Goal: Task Accomplishment & Management: Manage account settings

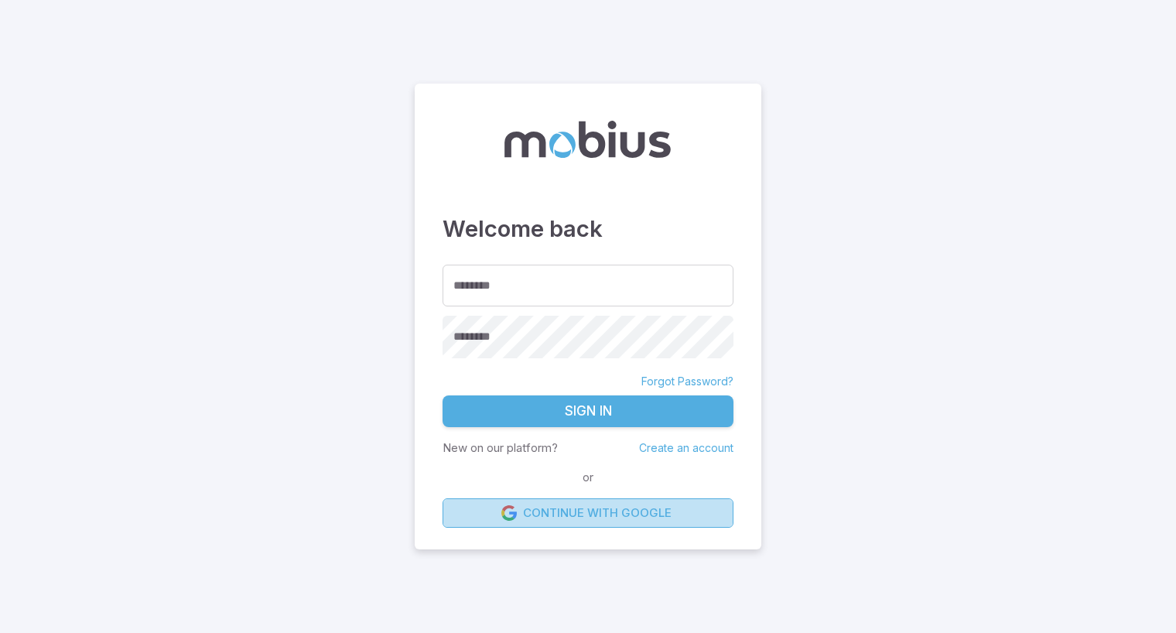
click at [544, 515] on link "Continue with Google" at bounding box center [587, 512] width 291 height 29
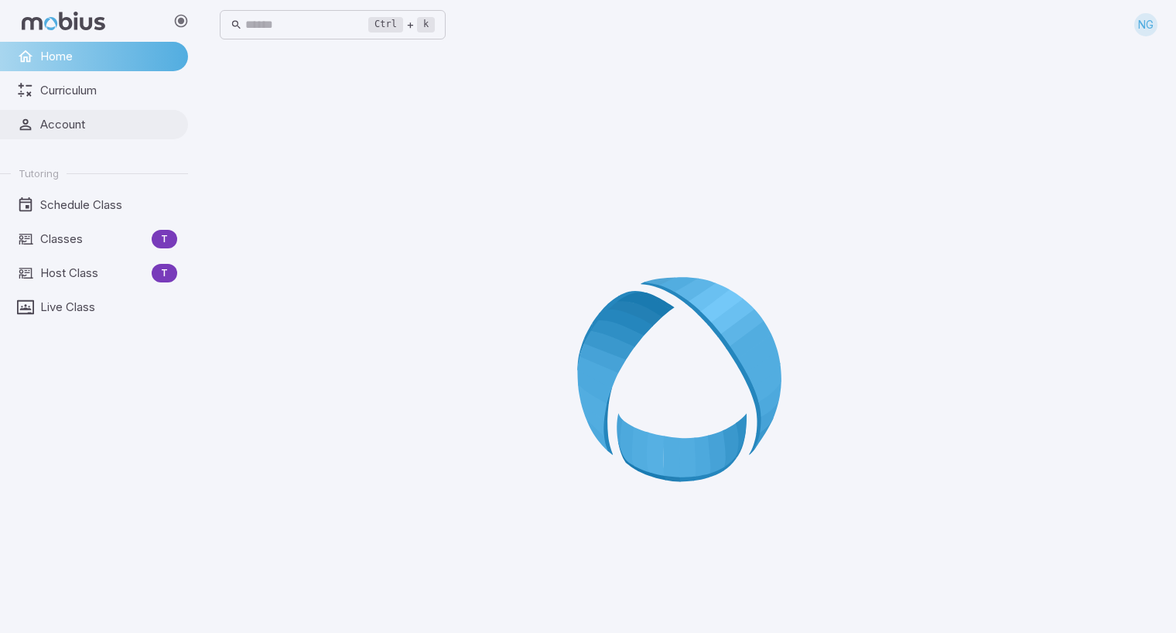
click at [70, 121] on span "Account" at bounding box center [108, 124] width 137 height 17
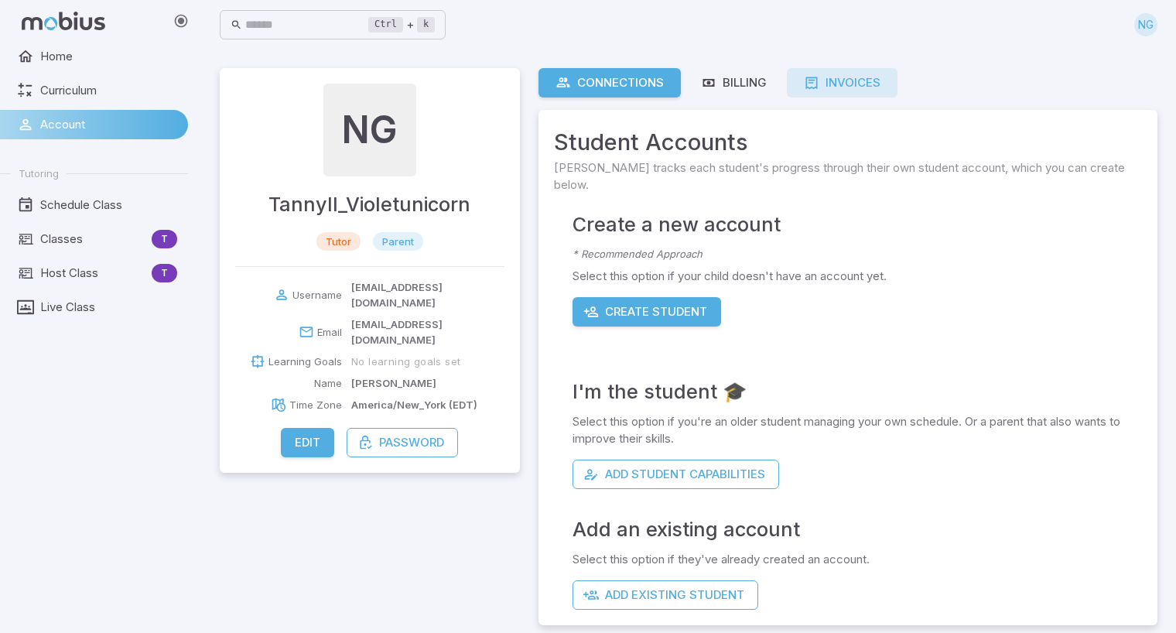
click at [848, 76] on div "Invoices" at bounding box center [842, 82] width 77 height 17
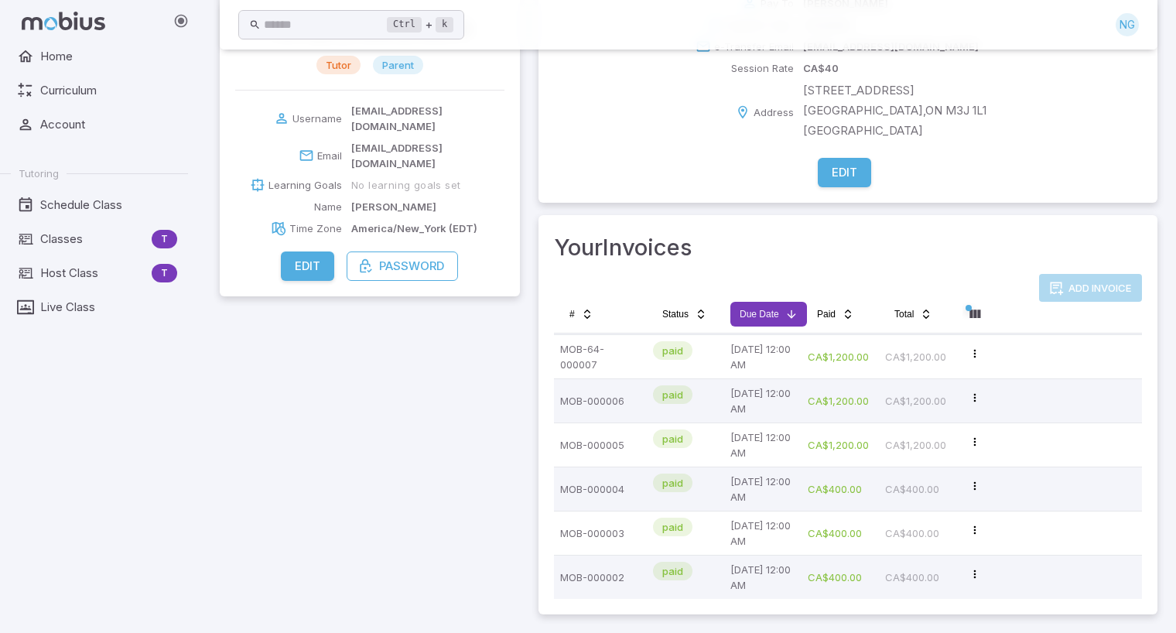
scroll to position [137, 0]
